Goal: Task Accomplishment & Management: Use online tool/utility

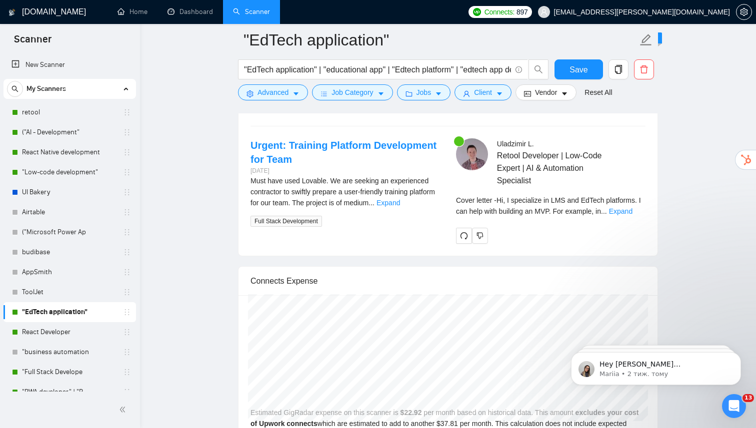
scroll to position [87, 0]
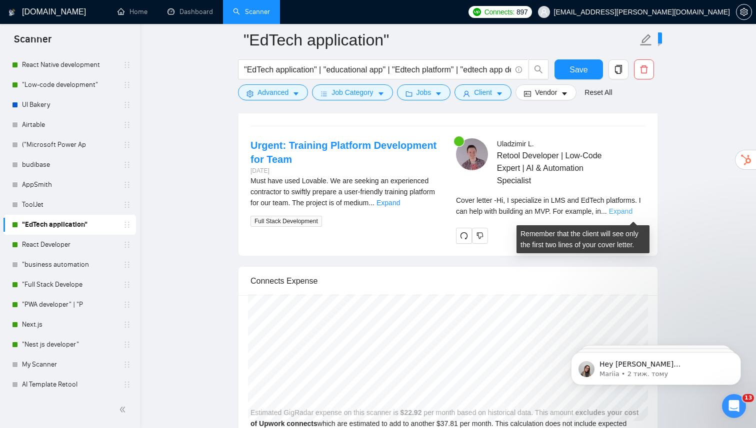
click at [621, 214] on link "Expand" at bounding box center [620, 211] width 23 height 8
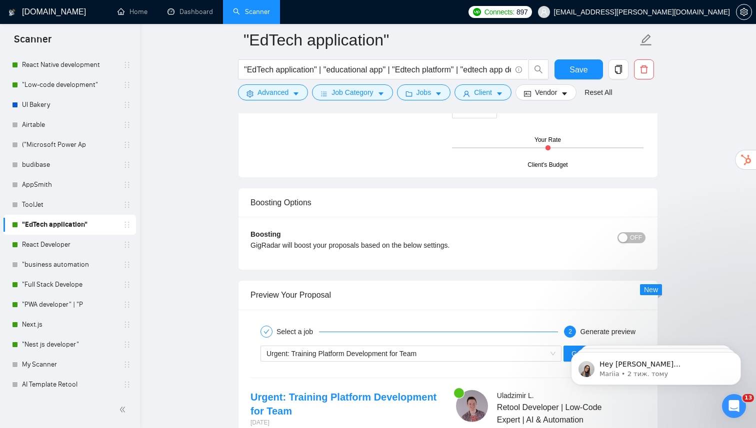
scroll to position [2158, 0]
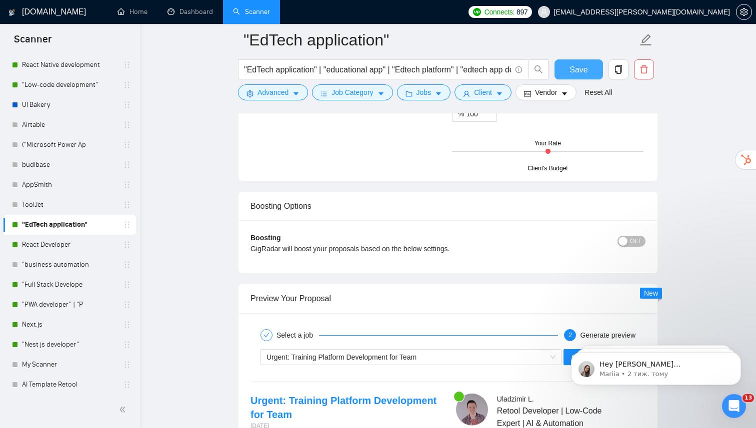
click at [581, 76] on button "Save" at bounding box center [578, 69] width 48 height 20
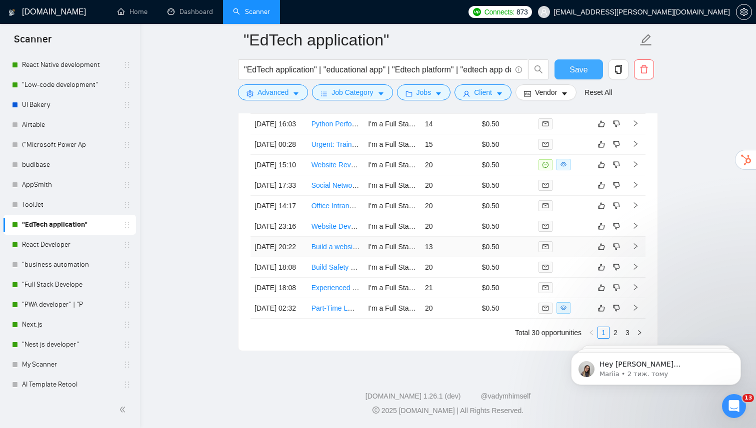
scroll to position [2894, 0]
click at [64, 250] on link "React Developer" at bounding box center [69, 245] width 95 height 20
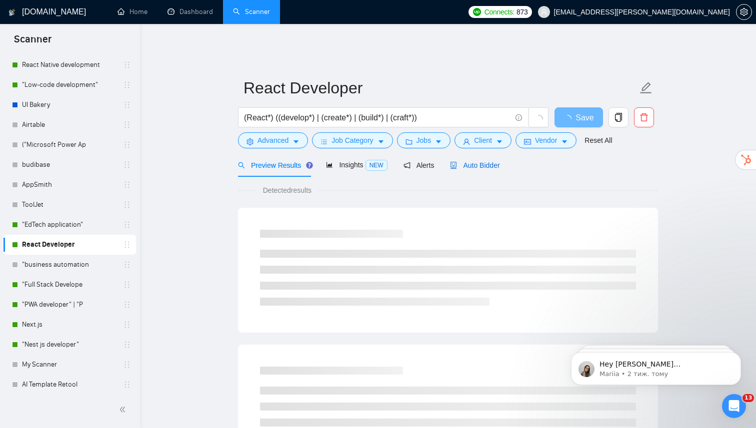
click at [491, 162] on span "Auto Bidder" at bounding box center [474, 165] width 49 height 8
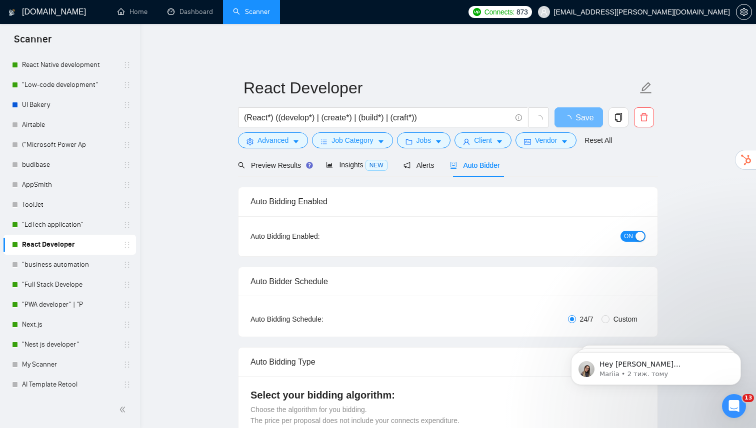
radio input "false"
radio input "true"
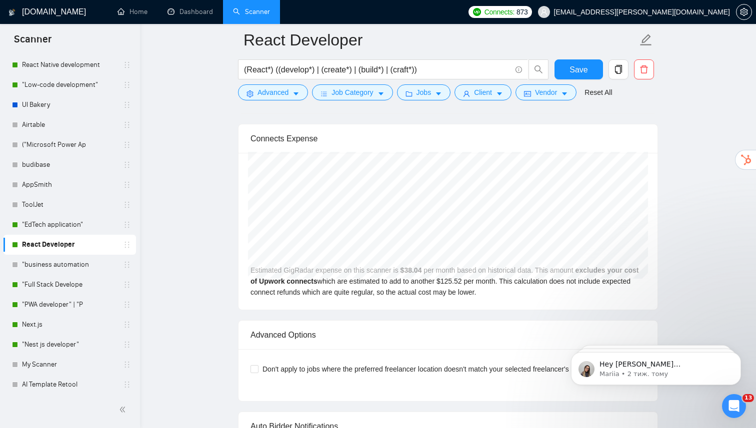
scroll to position [1751, 0]
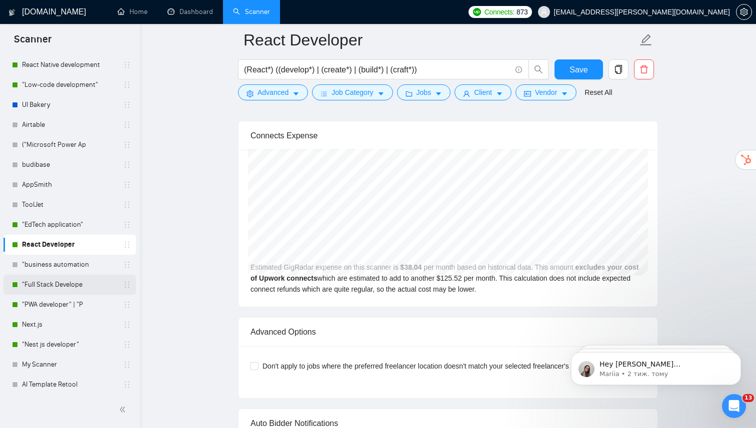
click at [59, 283] on link ""Full Stack Develope" at bounding box center [69, 285] width 95 height 20
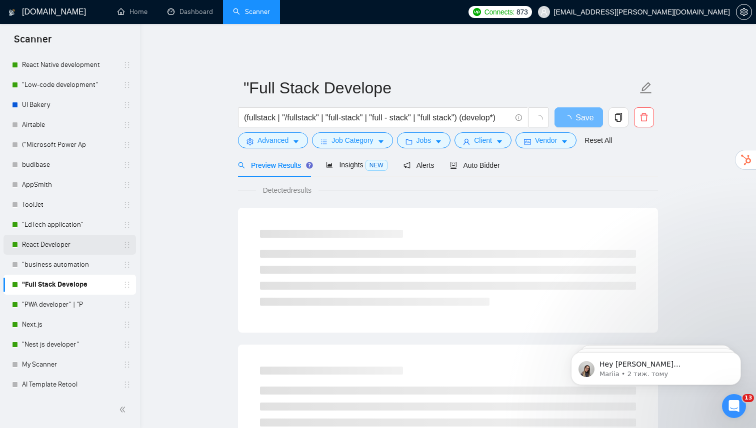
click at [61, 249] on link "React Developer" at bounding box center [69, 245] width 95 height 20
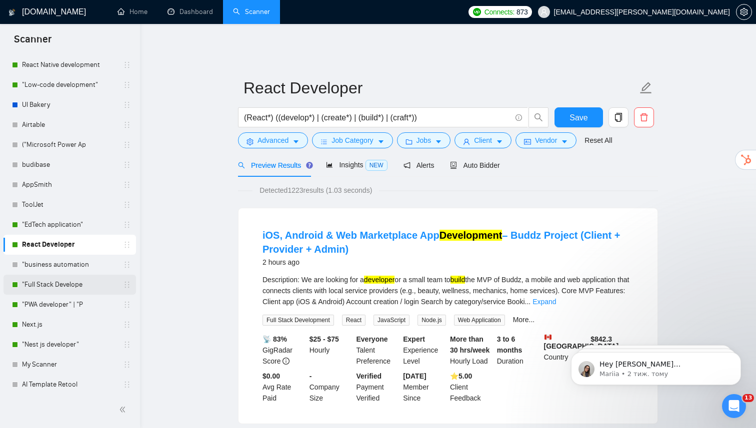
click at [61, 285] on link ""Full Stack Develope" at bounding box center [69, 285] width 95 height 20
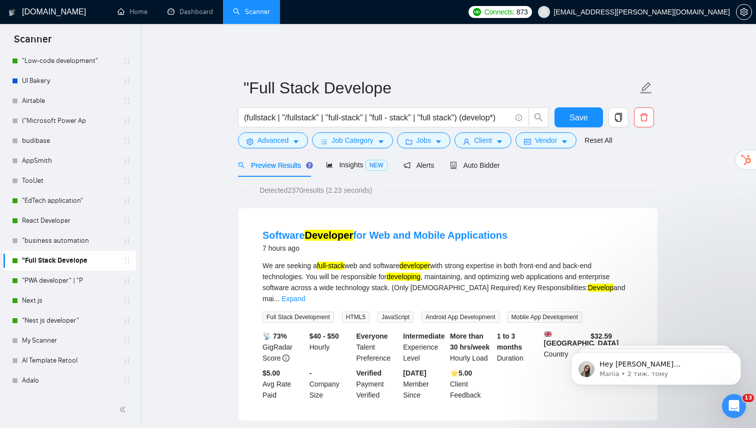
scroll to position [114, 0]
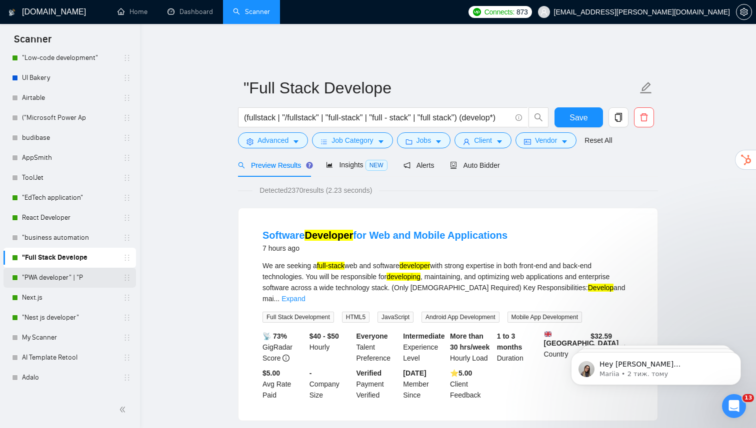
click at [61, 282] on link ""PWA developer" | "P" at bounding box center [69, 278] width 95 height 20
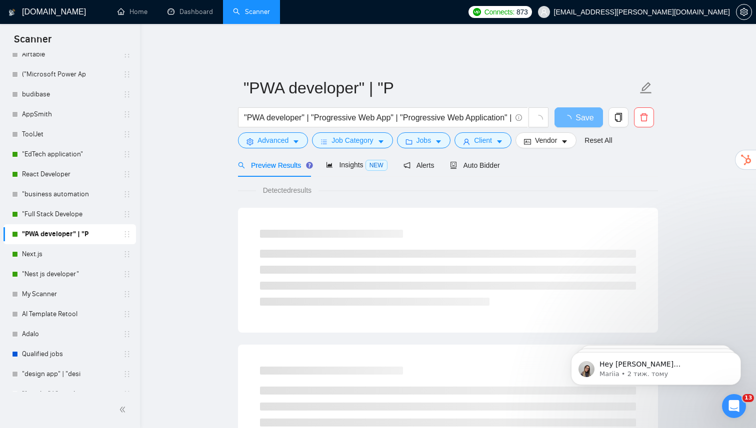
scroll to position [170, 0]
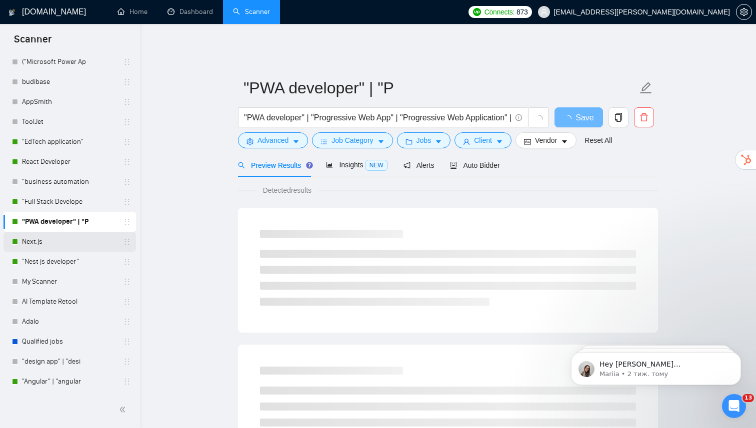
click at [70, 250] on link "Next.js" at bounding box center [69, 242] width 95 height 20
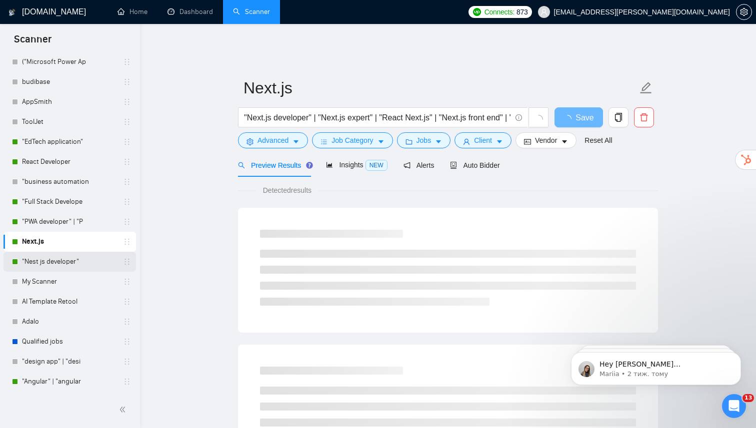
click at [69, 264] on link ""Nest js developer"" at bounding box center [69, 262] width 95 height 20
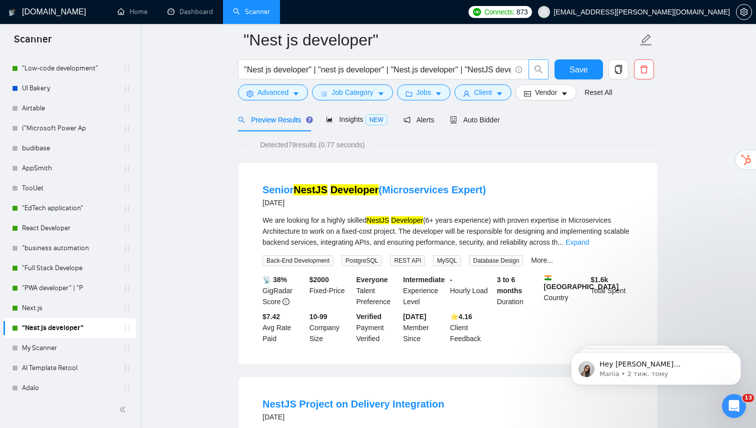
scroll to position [18, 0]
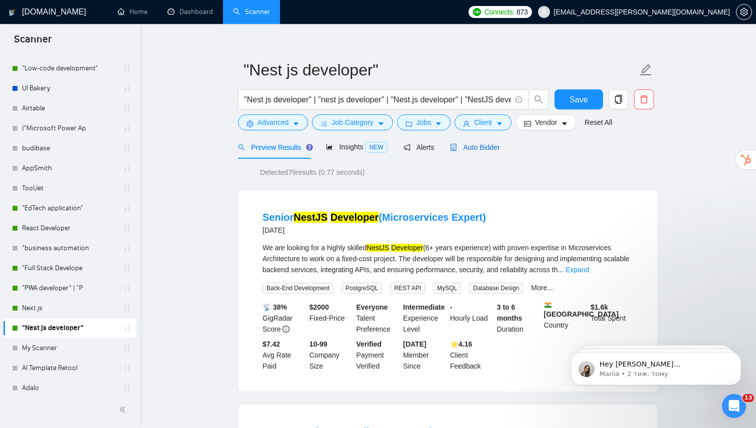
click at [480, 144] on span "Auto Bidder" at bounding box center [474, 147] width 49 height 8
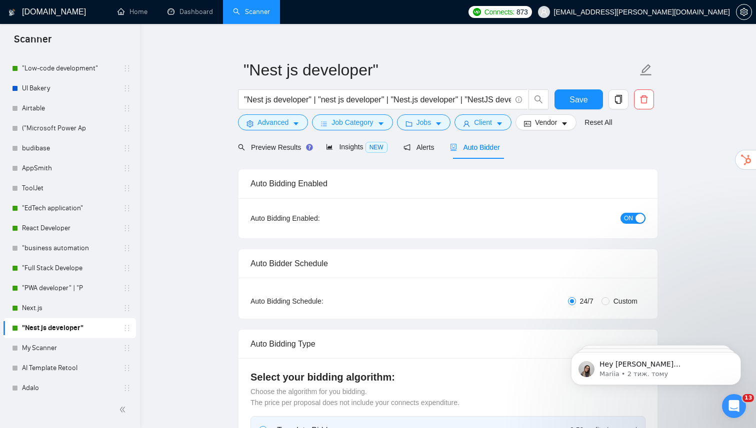
radio input "false"
radio input "true"
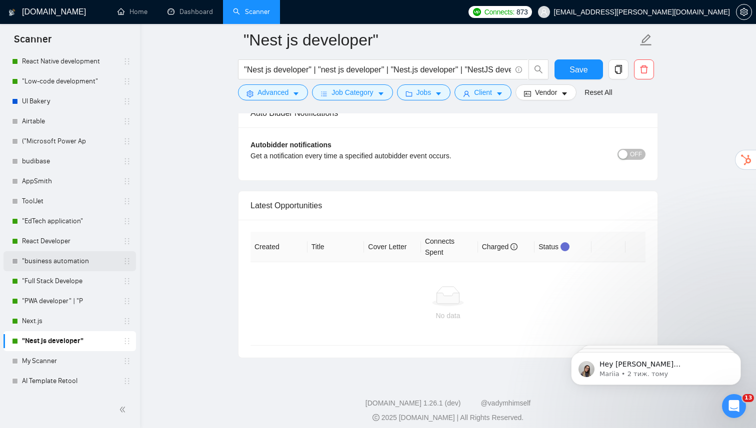
scroll to position [91, 0]
click at [181, 12] on link "Dashboard" at bounding box center [189, 11] width 45 height 8
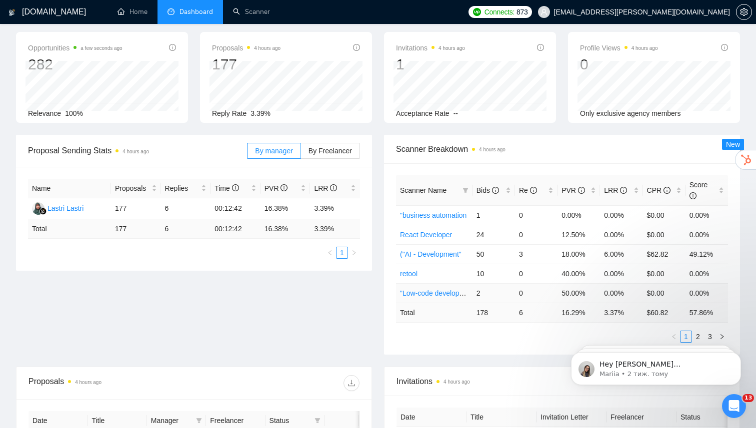
scroll to position [55, 0]
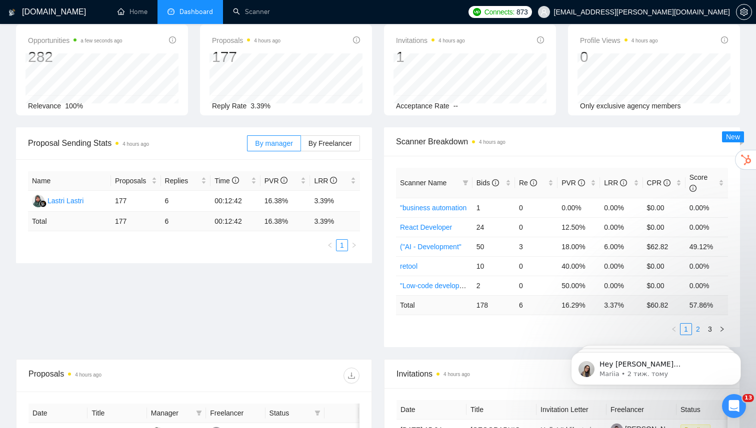
click at [695, 324] on link "2" at bounding box center [697, 329] width 11 height 11
click at [712, 324] on link "3" at bounding box center [709, 329] width 11 height 11
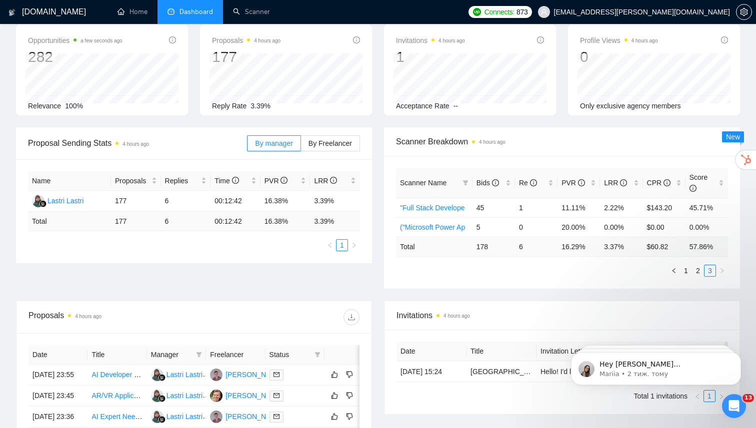
scroll to position [0, 0]
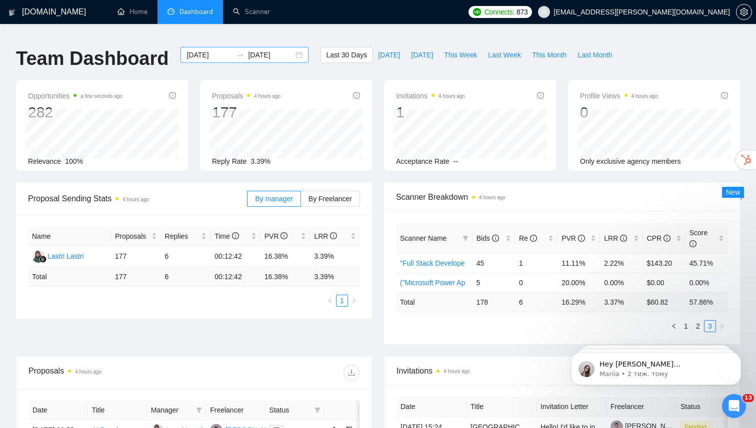
click at [276, 52] on input "[DATE]" at bounding box center [270, 54] width 45 height 11
click at [333, 49] on span "Last 30 Days" at bounding box center [346, 54] width 41 height 11
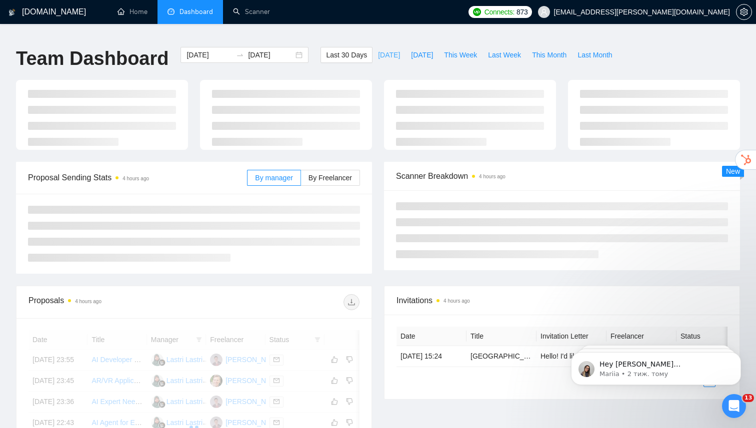
click at [381, 49] on span "[DATE]" at bounding box center [389, 54] width 22 height 11
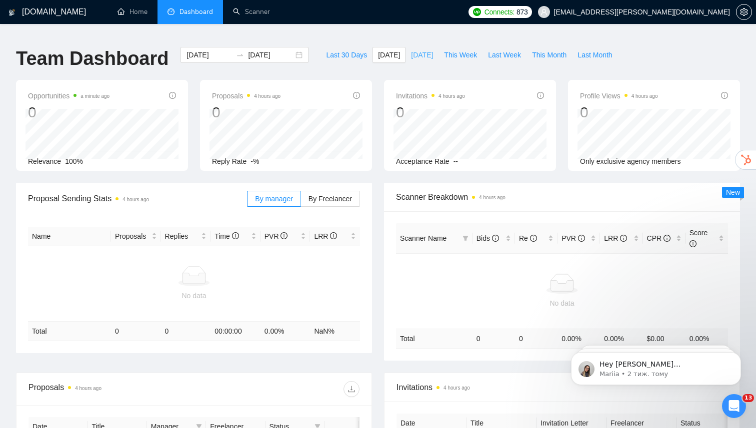
click at [426, 49] on span "[DATE]" at bounding box center [422, 54] width 22 height 11
type input "[DATE]"
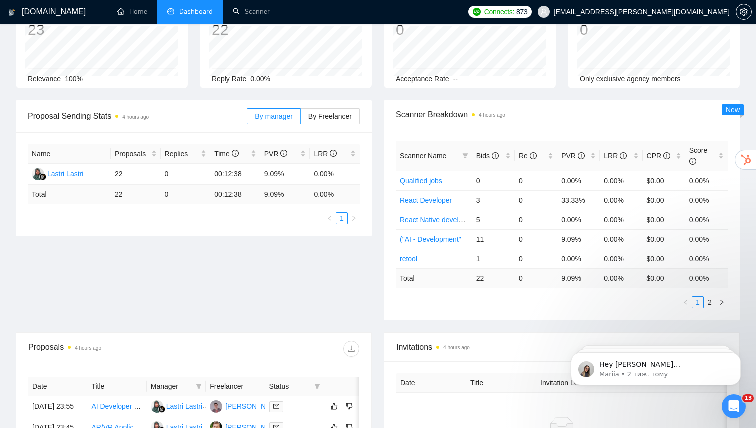
scroll to position [87, 0]
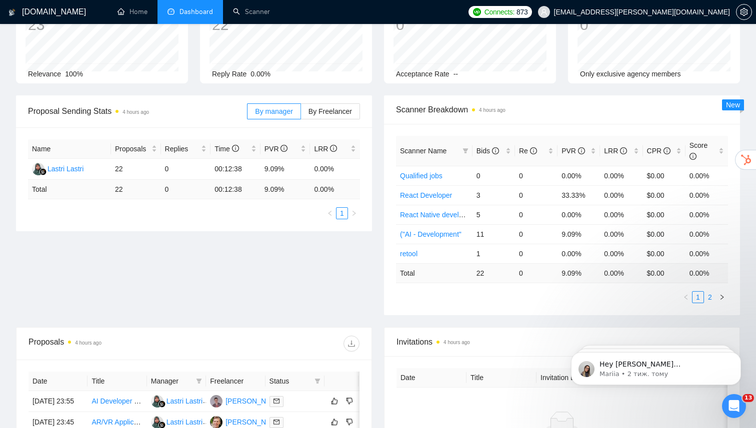
click at [710, 292] on link "2" at bounding box center [709, 297] width 11 height 11
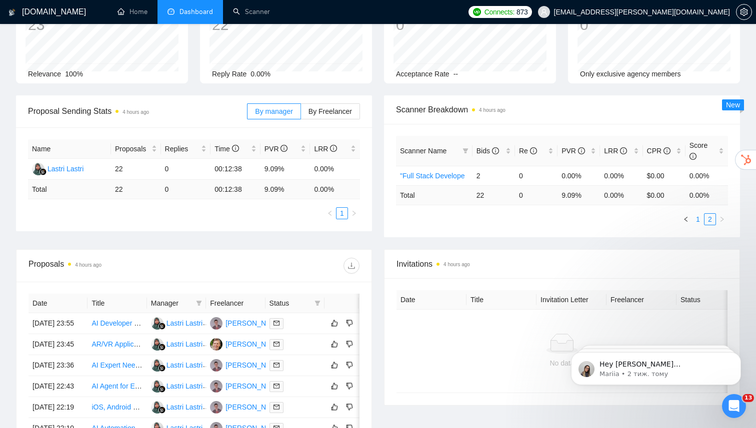
click at [693, 214] on link "1" at bounding box center [697, 219] width 11 height 11
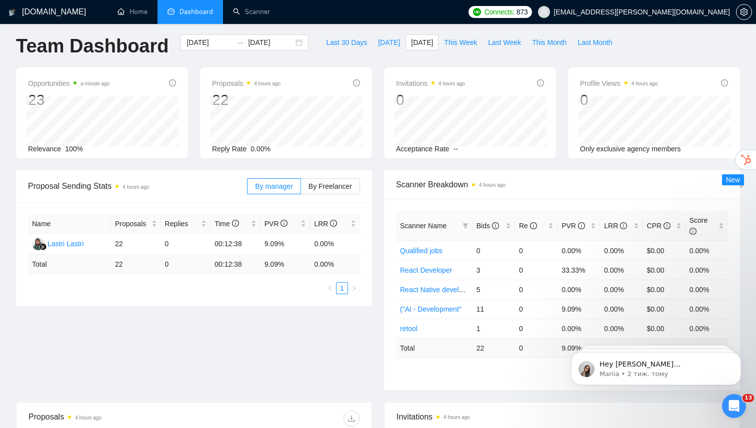
scroll to position [0, 0]
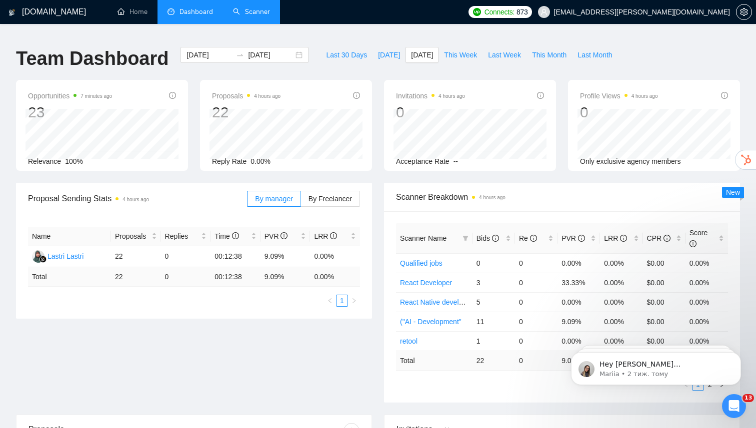
click at [253, 7] on link "Scanner" at bounding box center [251, 11] width 37 height 8
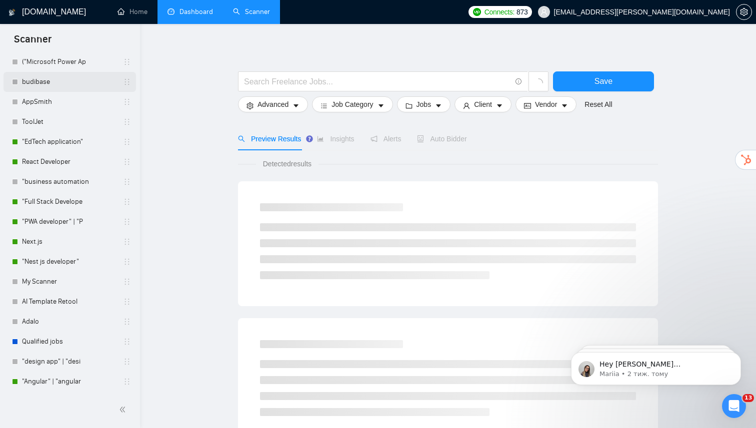
scroll to position [14, 0]
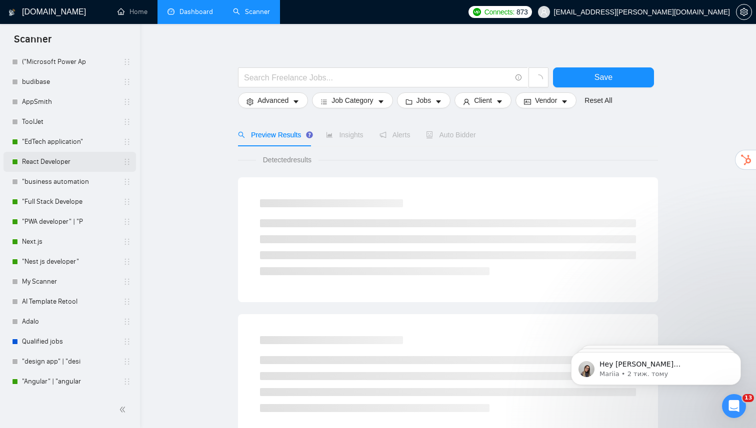
click at [71, 166] on link "React Developer" at bounding box center [69, 162] width 95 height 20
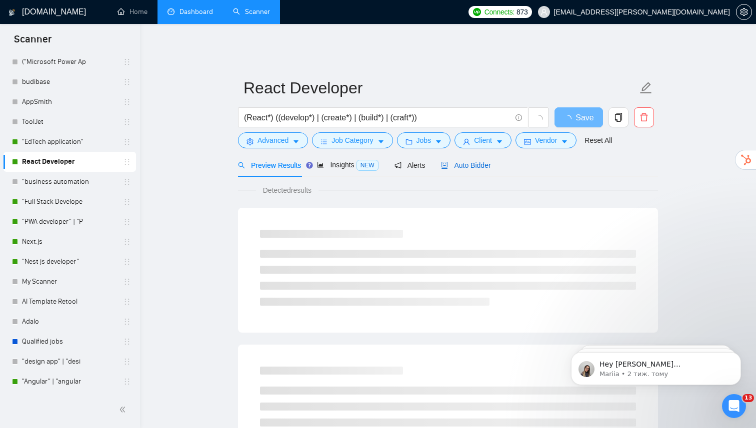
click at [482, 161] on span "Auto Bidder" at bounding box center [465, 165] width 49 height 8
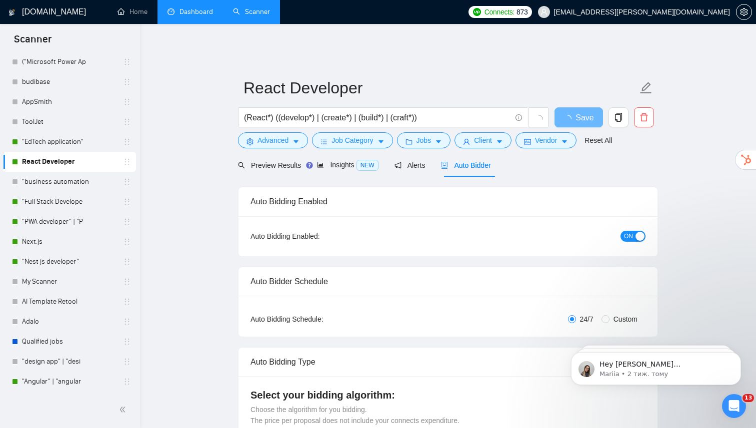
radio input "false"
radio input "true"
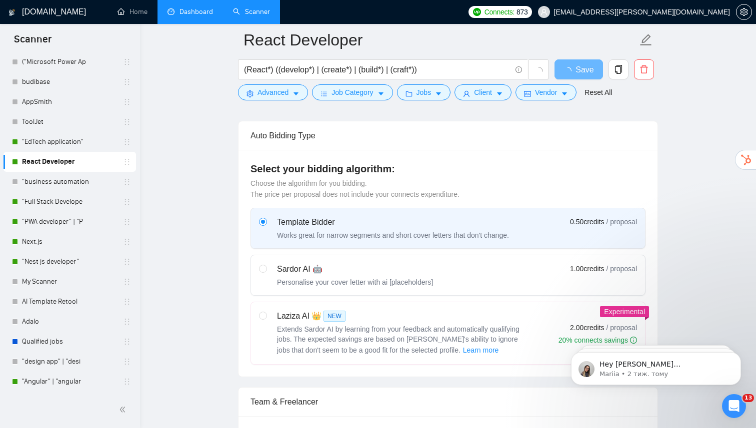
scroll to position [367, 0]
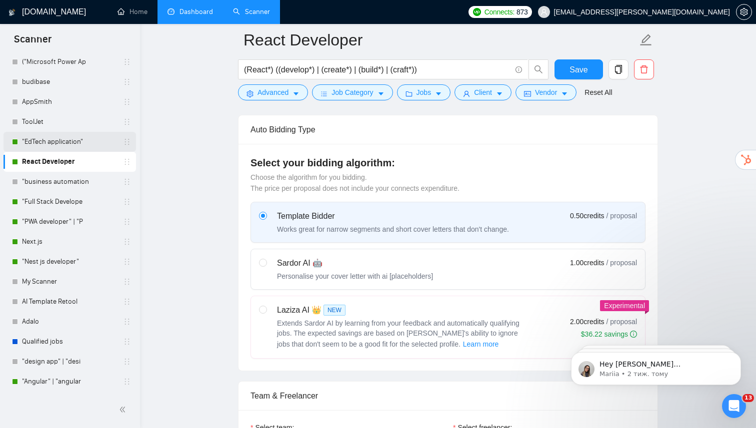
click at [54, 144] on link ""EdTech application"" at bounding box center [69, 142] width 95 height 20
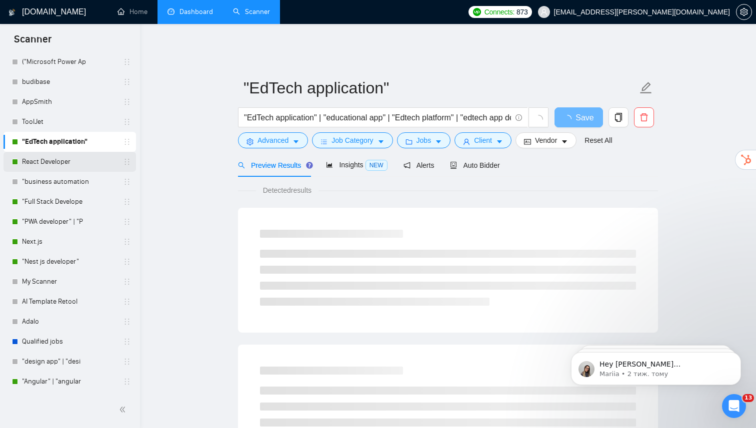
click at [54, 167] on link "React Developer" at bounding box center [69, 162] width 95 height 20
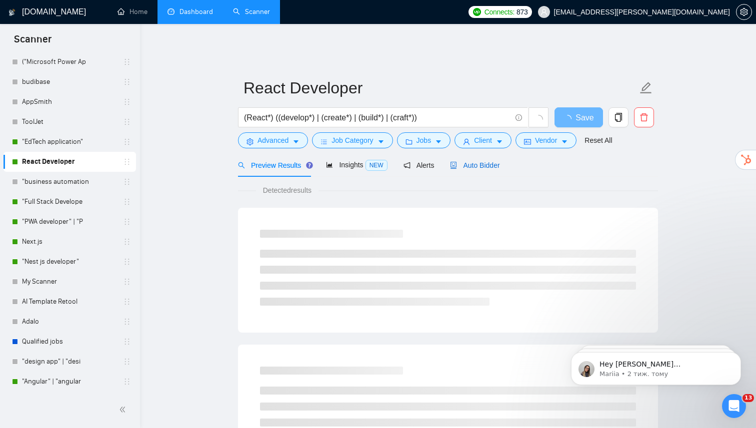
click at [466, 161] on span "Auto Bidder" at bounding box center [474, 165] width 49 height 8
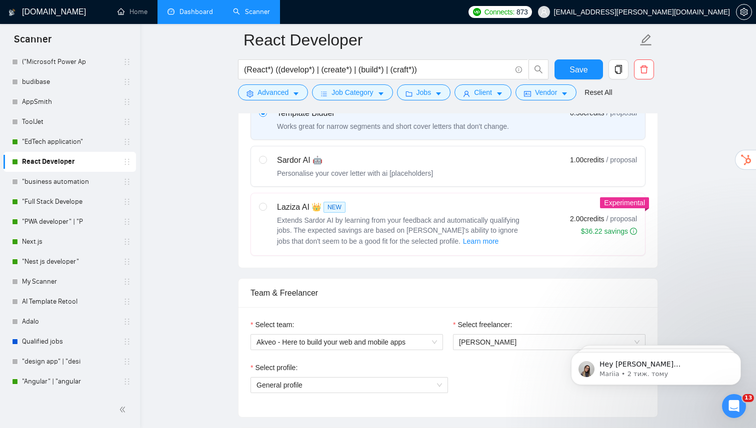
scroll to position [452, 0]
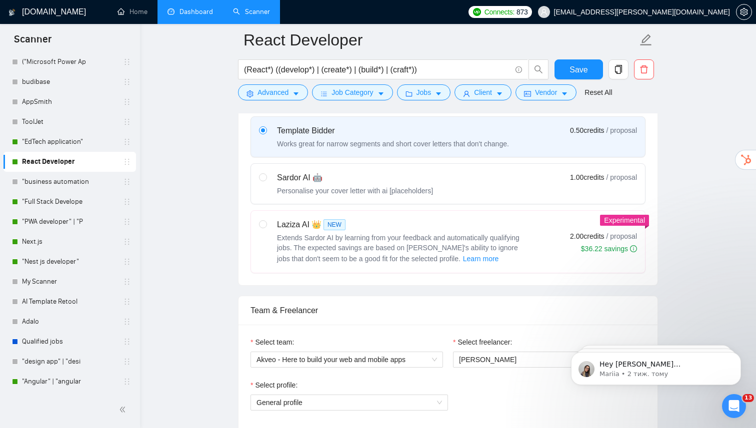
click at [262, 174] on label at bounding box center [263, 184] width 8 height 24
click at [262, 174] on input "radio" at bounding box center [262, 176] width 7 height 7
radio input "true"
radio input "false"
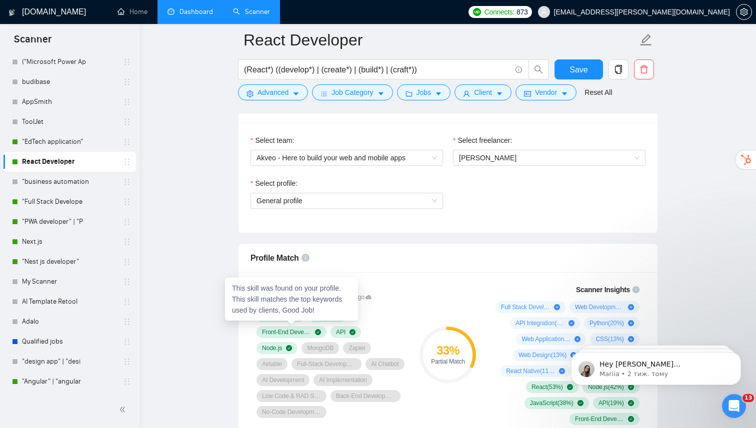
scroll to position [585, 0]
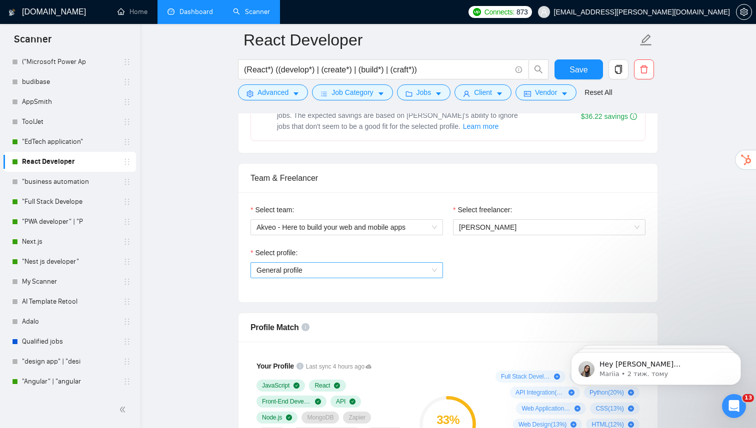
click at [319, 269] on span "General profile" at bounding box center [346, 270] width 180 height 15
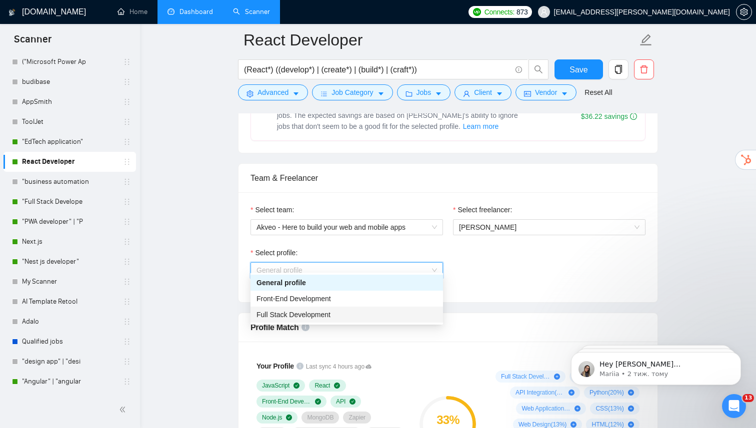
click at [298, 314] on span "Full Stack Development" at bounding box center [293, 315] width 74 height 8
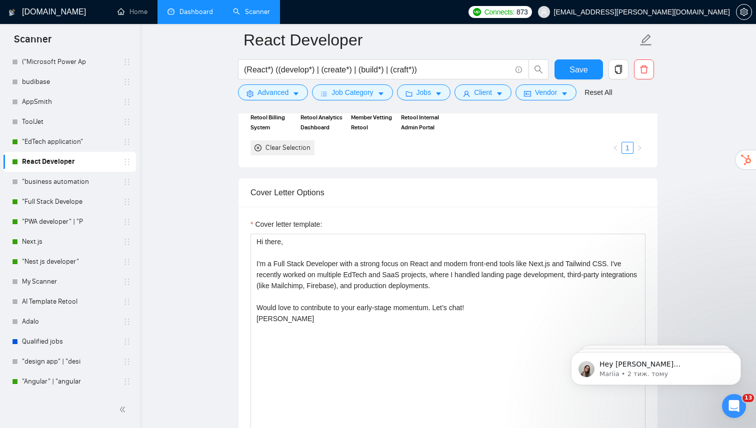
scroll to position [1215, 0]
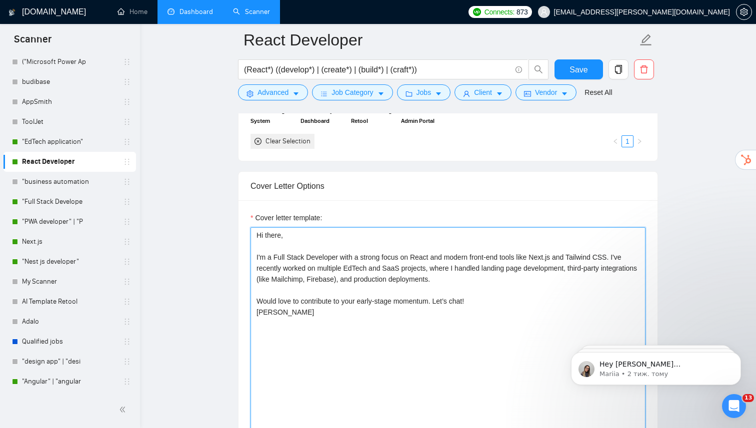
click at [296, 295] on textarea "Hi there, I'm a Full Stack Developer with a strong focus on React and modern fr…" at bounding box center [447, 339] width 395 height 225
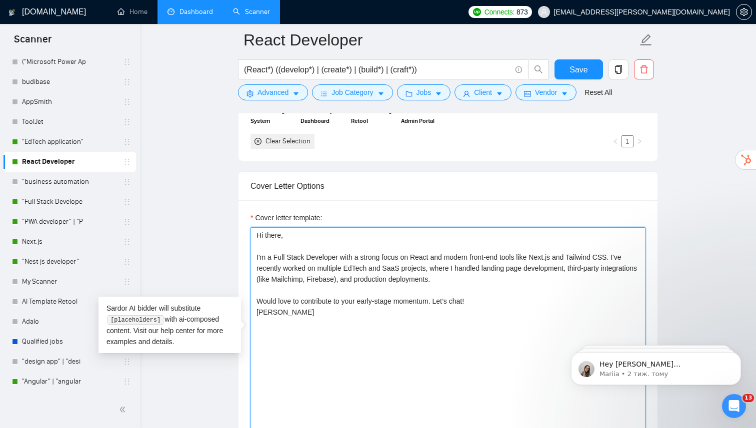
click at [296, 295] on textarea "Hi there, I'm a Full Stack Developer with a strong focus on React and modern fr…" at bounding box center [447, 339] width 395 height 225
click at [300, 294] on textarea "Hi there, I'm a Full Stack Developer with a strong focus on React and modern fr…" at bounding box center [447, 339] width 395 height 225
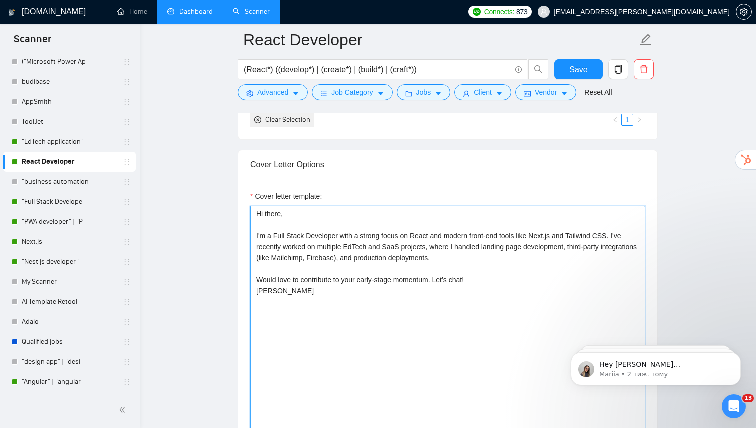
scroll to position [1241, 0]
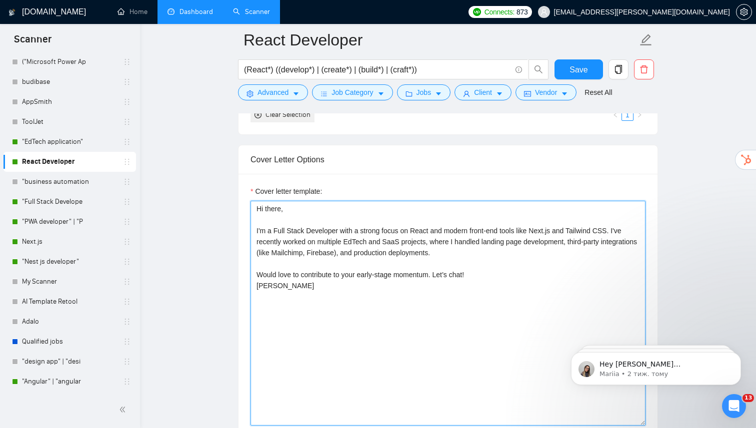
drag, startPoint x: 284, startPoint y: 277, endPoint x: 247, endPoint y: 184, distance: 99.6
click at [247, 184] on div "Cover letter template: Hi there, I'm a Full Stack Developer with a strong focus…" at bounding box center [447, 312] width 419 height 276
